Goal: Task Accomplishment & Management: Complete application form

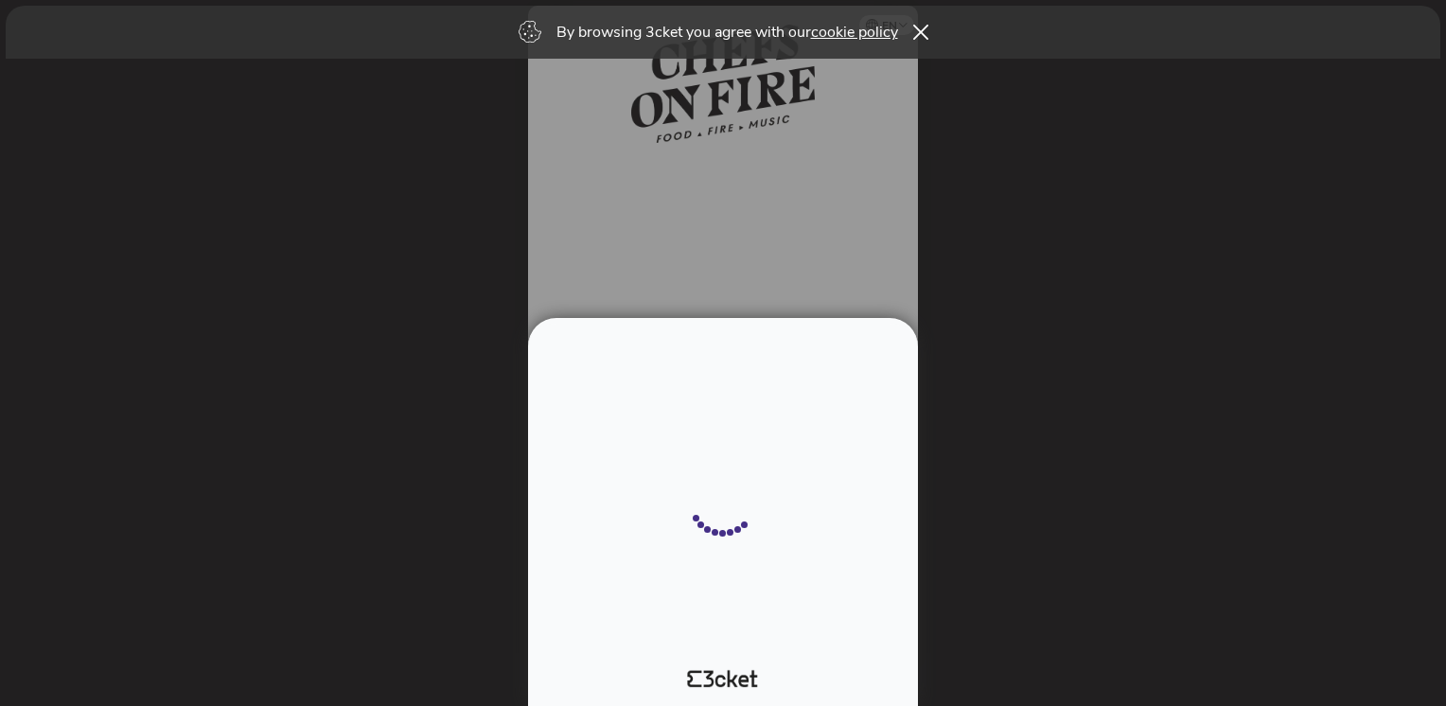
select select "34"
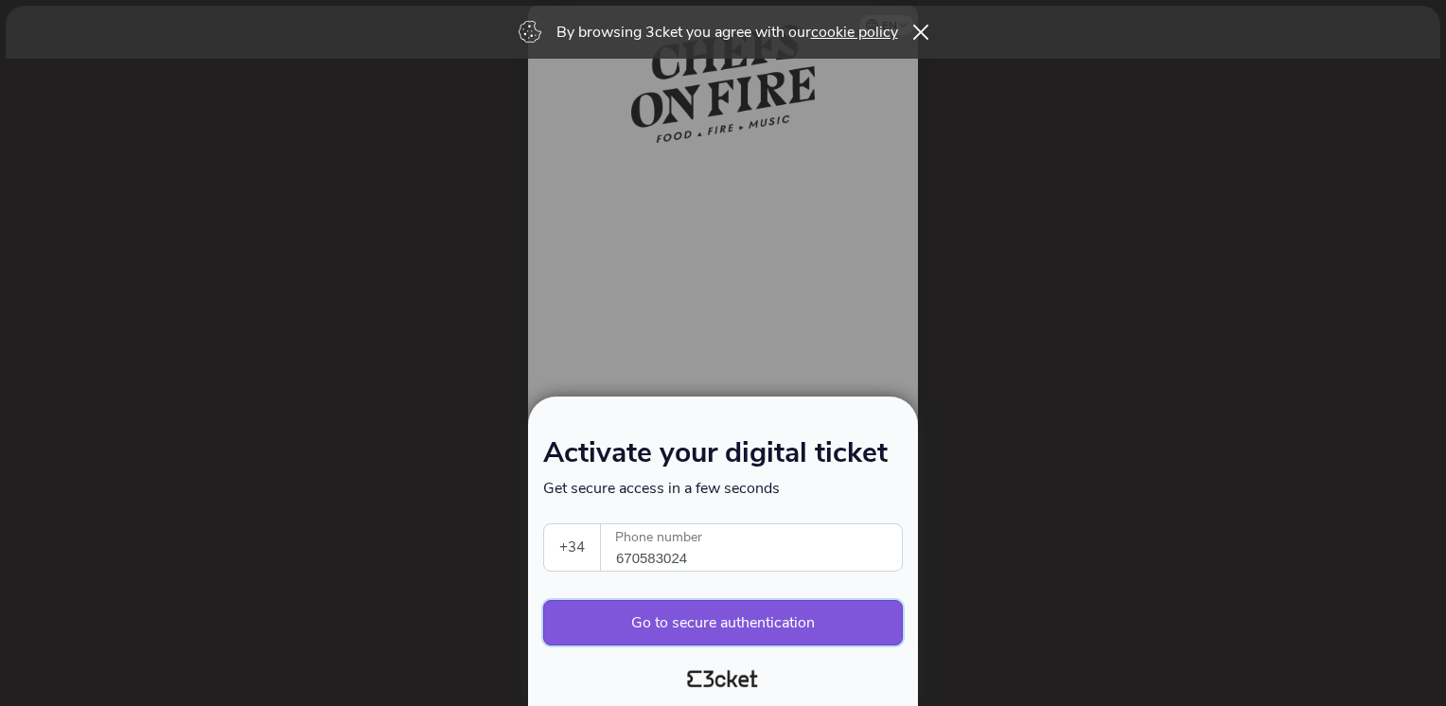
click at [699, 629] on button "Go to secure authentication" at bounding box center [723, 622] width 360 height 45
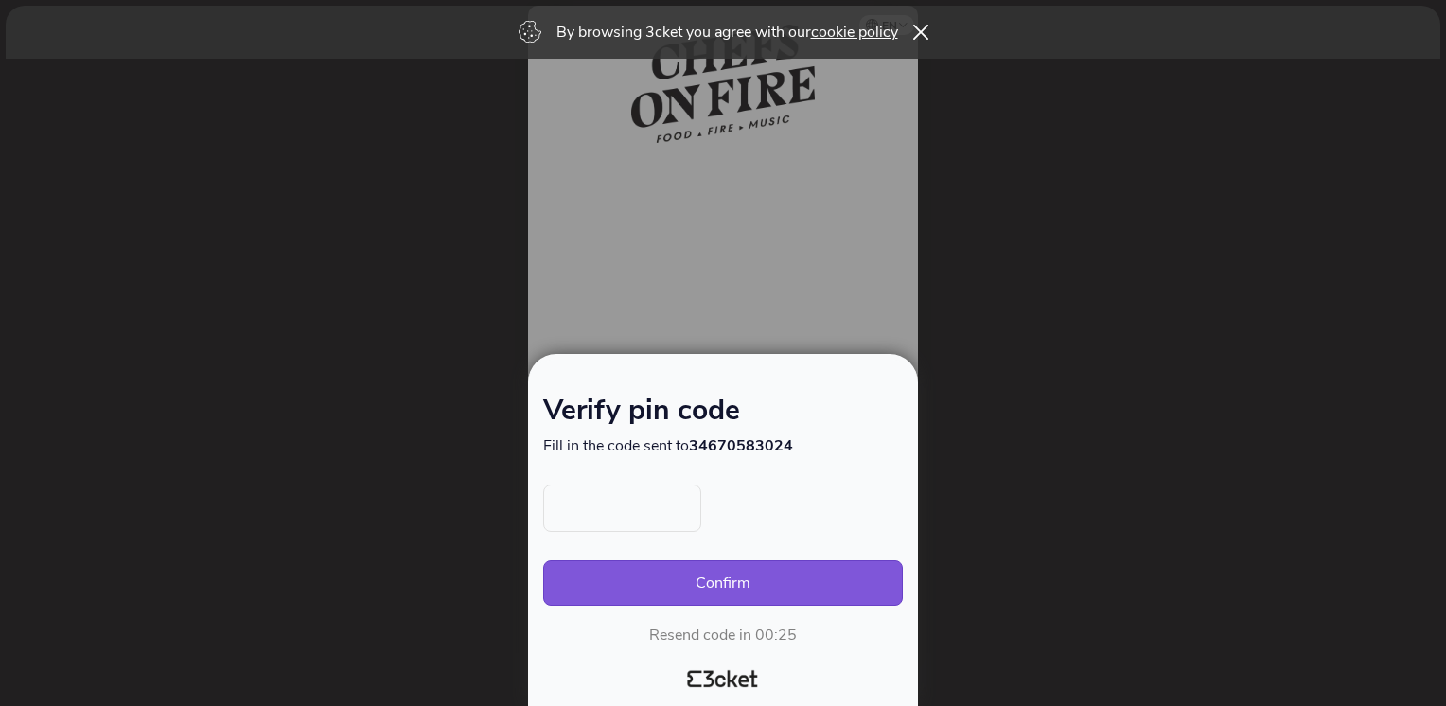
click at [653, 517] on input "text" at bounding box center [622, 508] width 158 height 47
type input "3646"
click at [708, 584] on button "Confirm" at bounding box center [723, 582] width 360 height 45
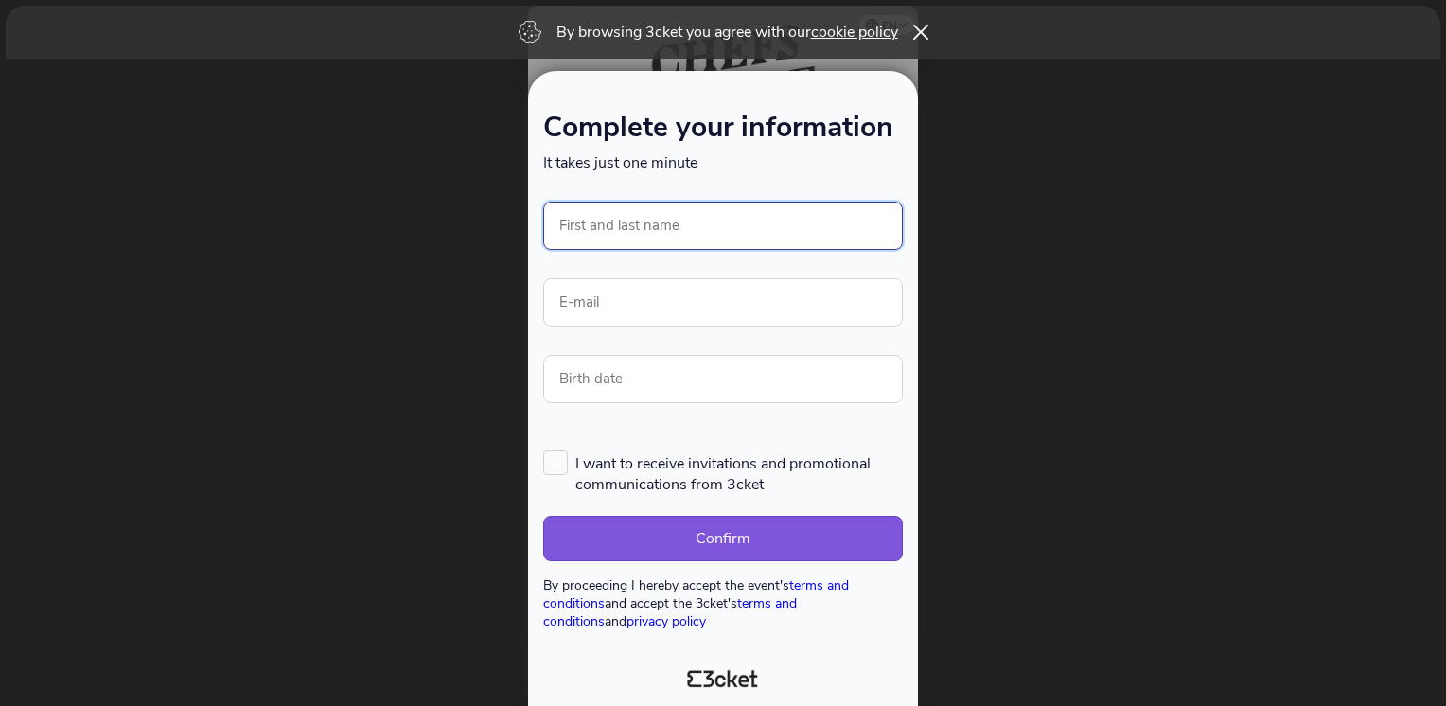
click at [808, 224] on input "First and last name" at bounding box center [723, 226] width 360 height 48
type input "[PERSON_NAME]"
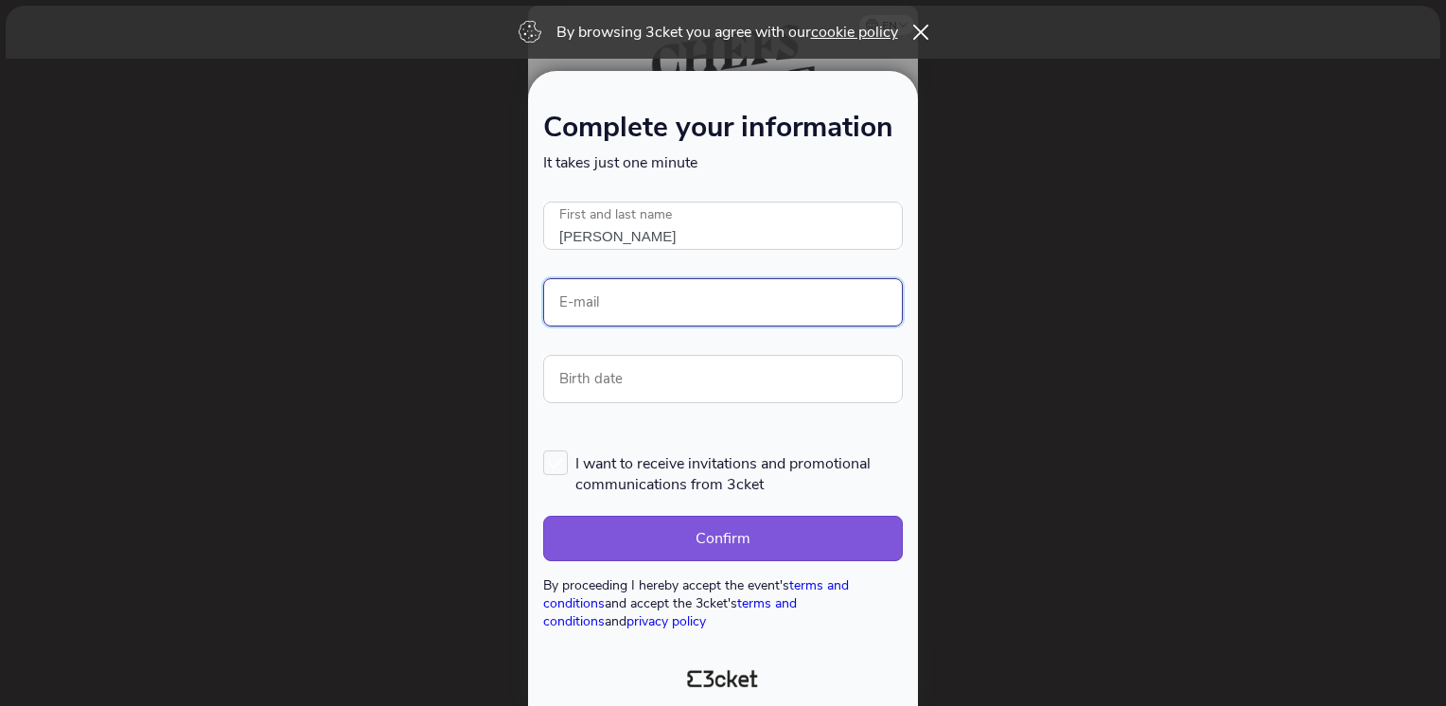
click at [717, 298] on input "E-mail" at bounding box center [723, 302] width 360 height 48
type input "p.burillo@bodegaslan.com"
click at [550, 458] on label "I want to receive invitations and promotional communications from 3cket" at bounding box center [723, 473] width 360 height 44
click at [545, 451] on input "I want to receive invitations and promotional communications from 3cket" at bounding box center [544, 450] width 2 height 2
checkbox input "true"
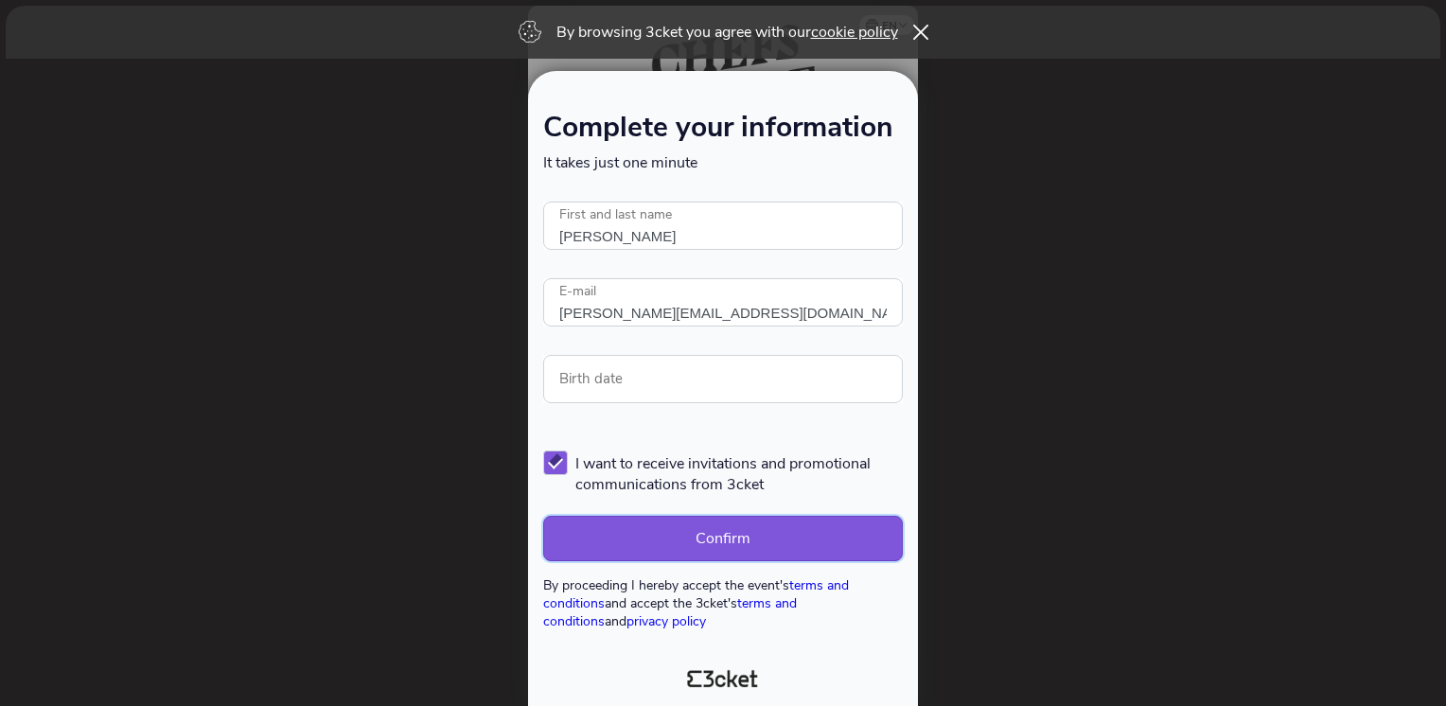
click at [751, 540] on button "Confirm" at bounding box center [723, 538] width 360 height 45
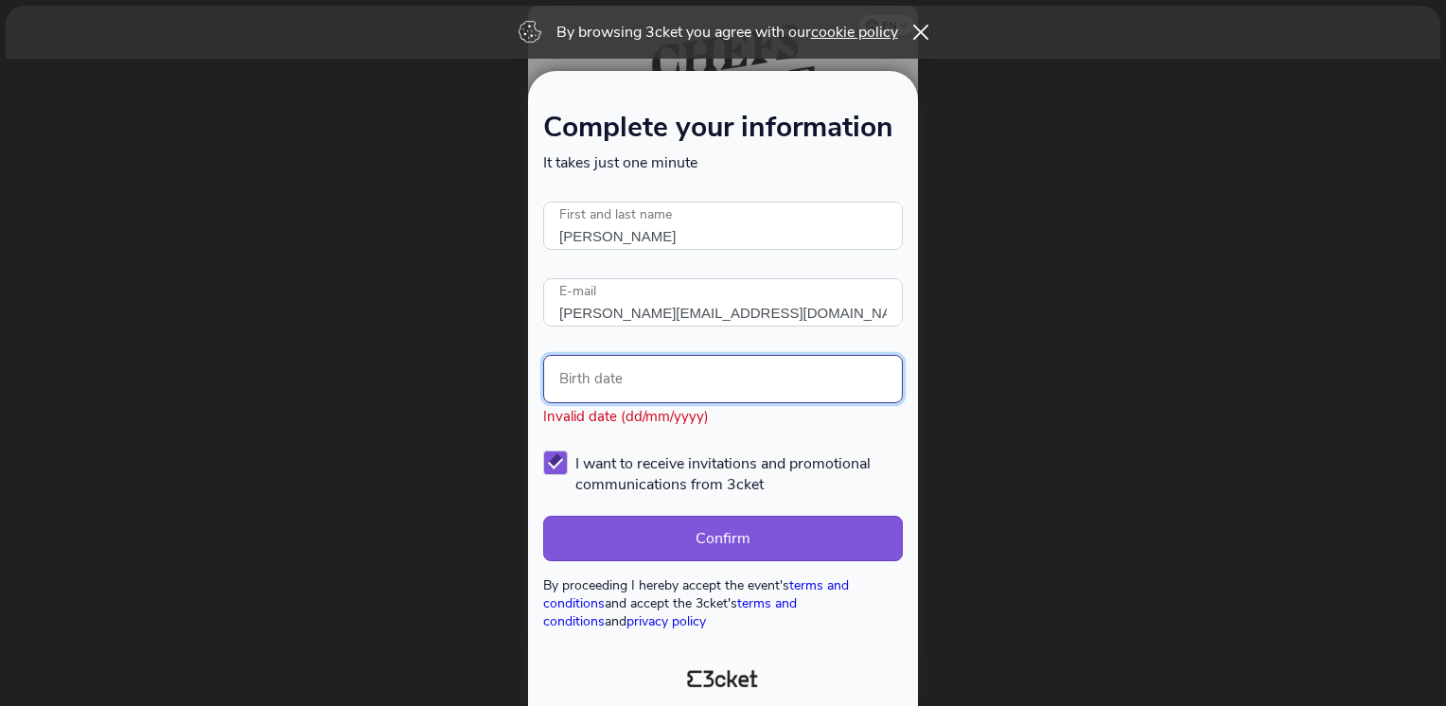
click at [715, 374] on input "Birth date" at bounding box center [723, 379] width 360 height 48
type input "5"
type input "05/01/1984"
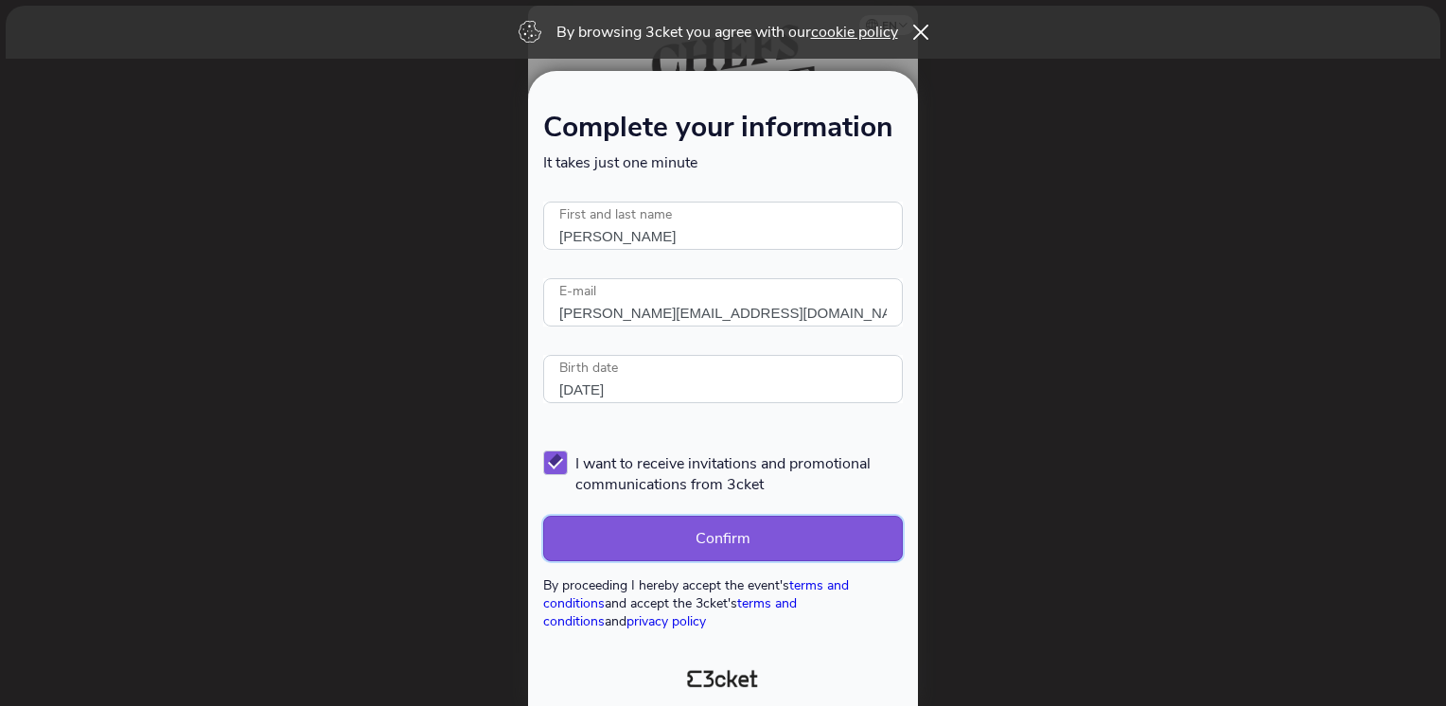
click at [748, 530] on button "Confirm" at bounding box center [723, 538] width 360 height 45
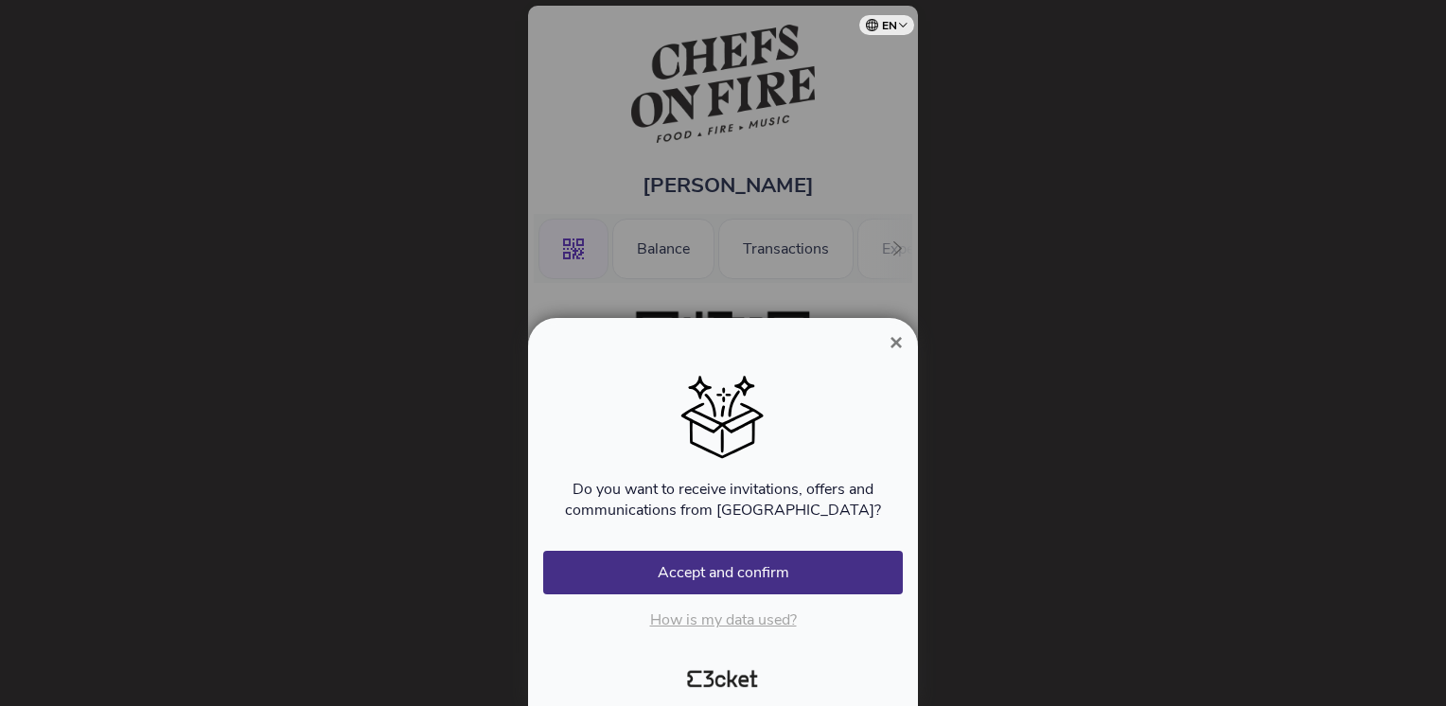
click at [895, 340] on span "×" at bounding box center [896, 342] width 13 height 26
